Goal: Task Accomplishment & Management: Use online tool/utility

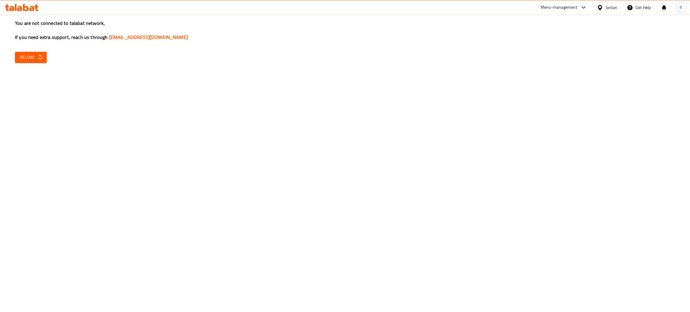
click at [33, 57] on span "Reload" at bounding box center [31, 57] width 22 height 7
